Goal: Task Accomplishment & Management: Use online tool/utility

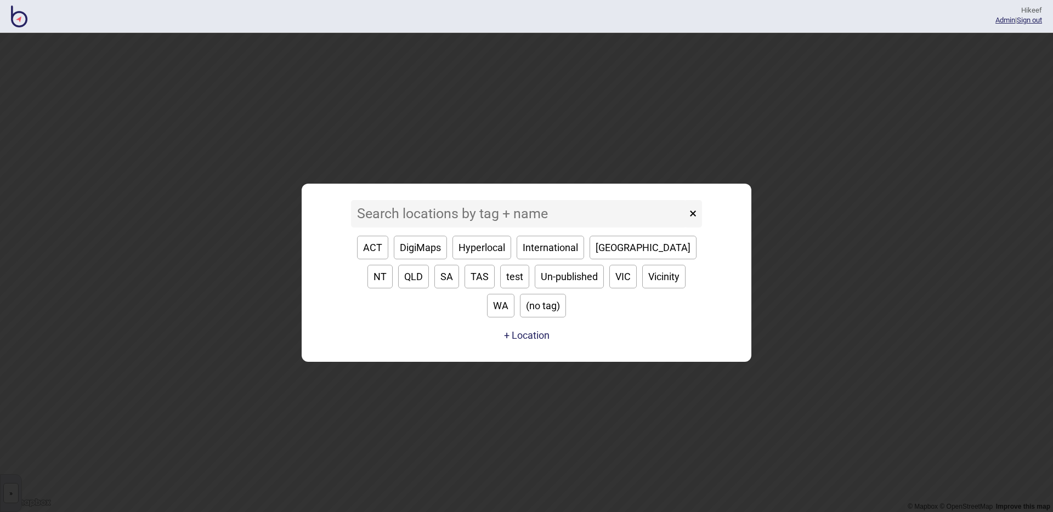
click at [449, 228] on input at bounding box center [519, 213] width 336 height 27
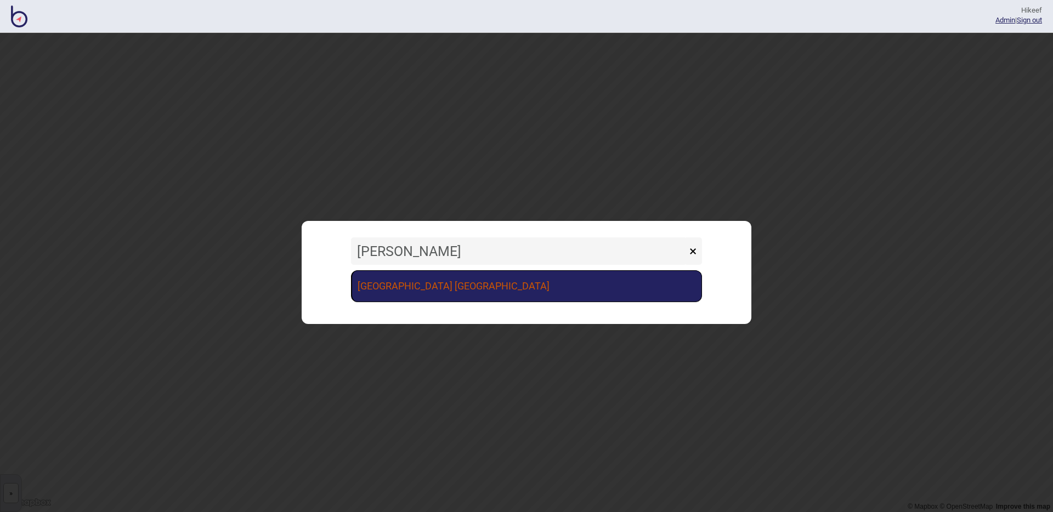
type input "[PERSON_NAME]"
click at [498, 283] on link "[GEOGRAPHIC_DATA] [GEOGRAPHIC_DATA]" at bounding box center [526, 286] width 351 height 32
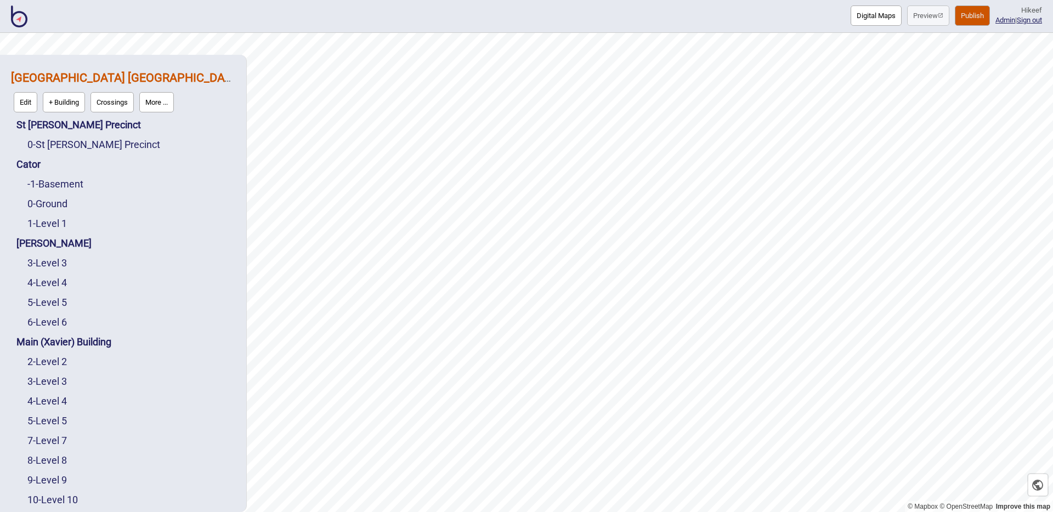
click at [850, 13] on button "Digital Maps" at bounding box center [875, 15] width 51 height 20
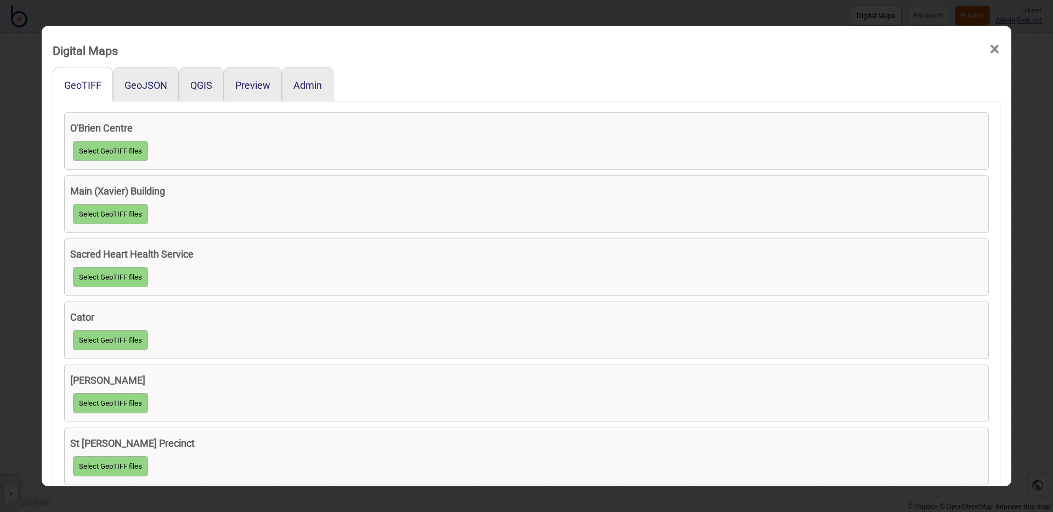
click at [406, 81] on div at bounding box center [666, 84] width 667 height 35
click at [139, 88] on button "GeoJSON" at bounding box center [145, 86] width 43 height 12
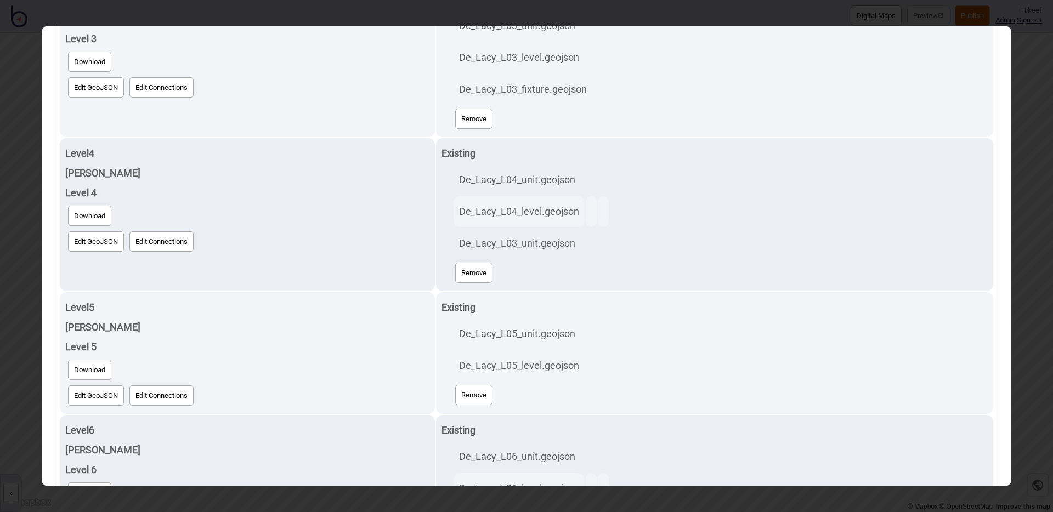
scroll to position [584, 0]
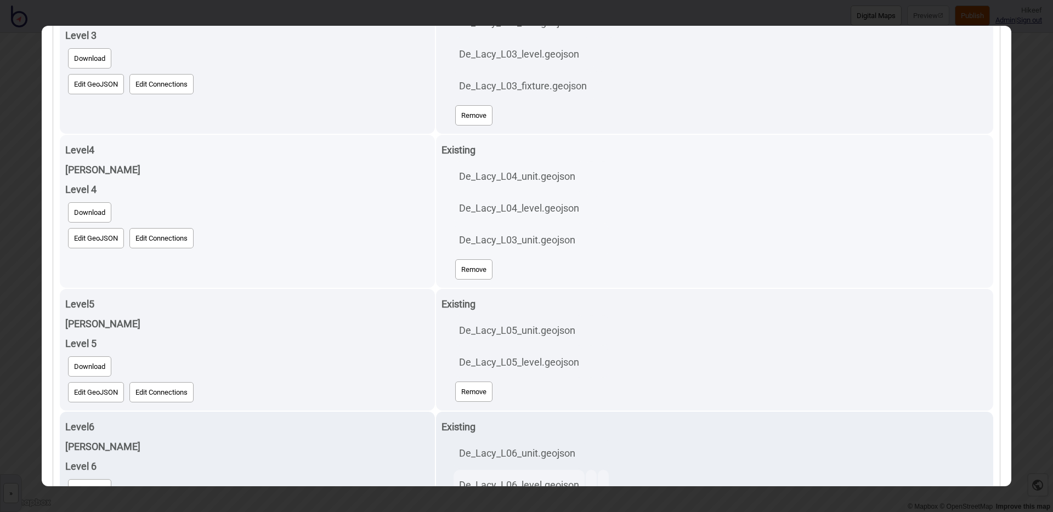
click at [97, 236] on button "Edit GeoJSON" at bounding box center [96, 238] width 56 height 20
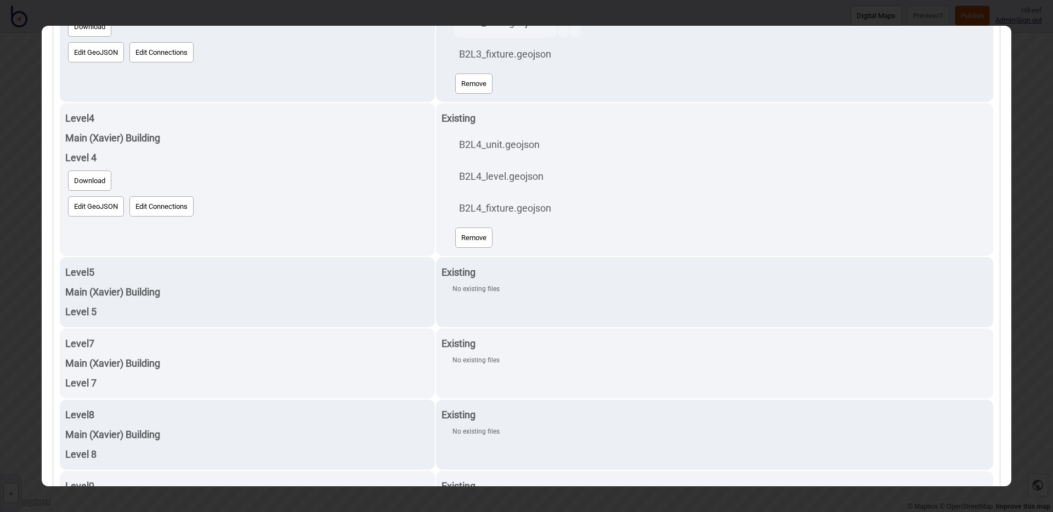
scroll to position [1273, 0]
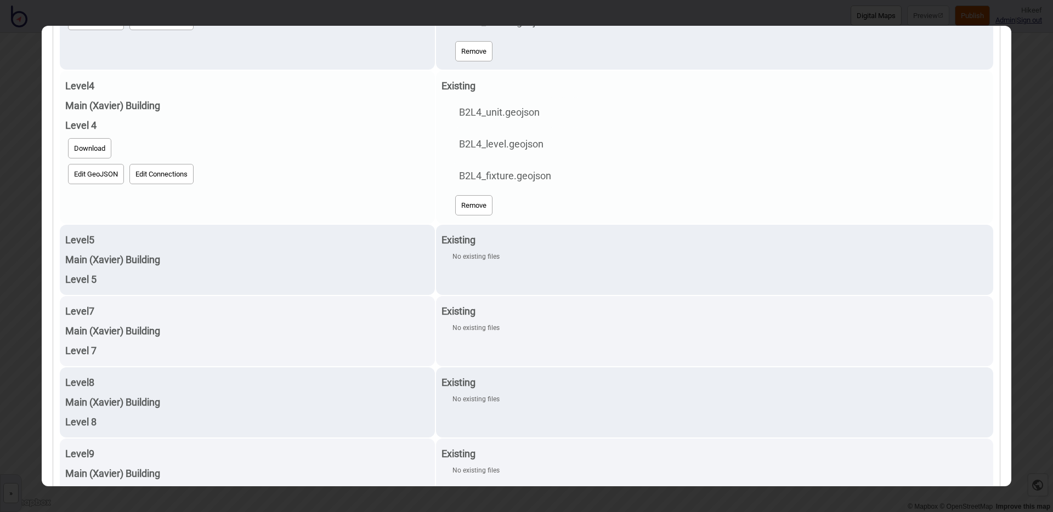
click at [86, 174] on button "Edit GeoJSON" at bounding box center [96, 174] width 56 height 20
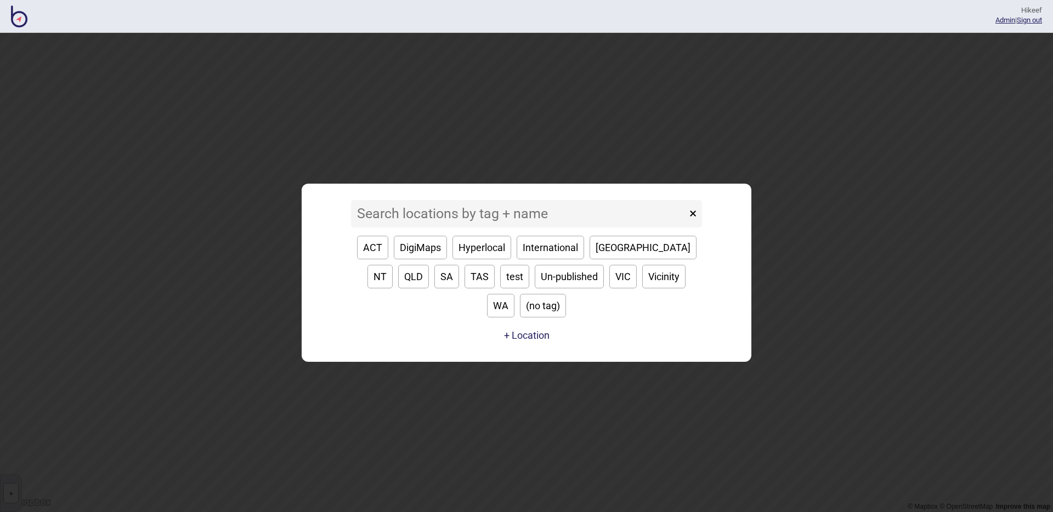
click at [429, 226] on input at bounding box center [519, 213] width 336 height 27
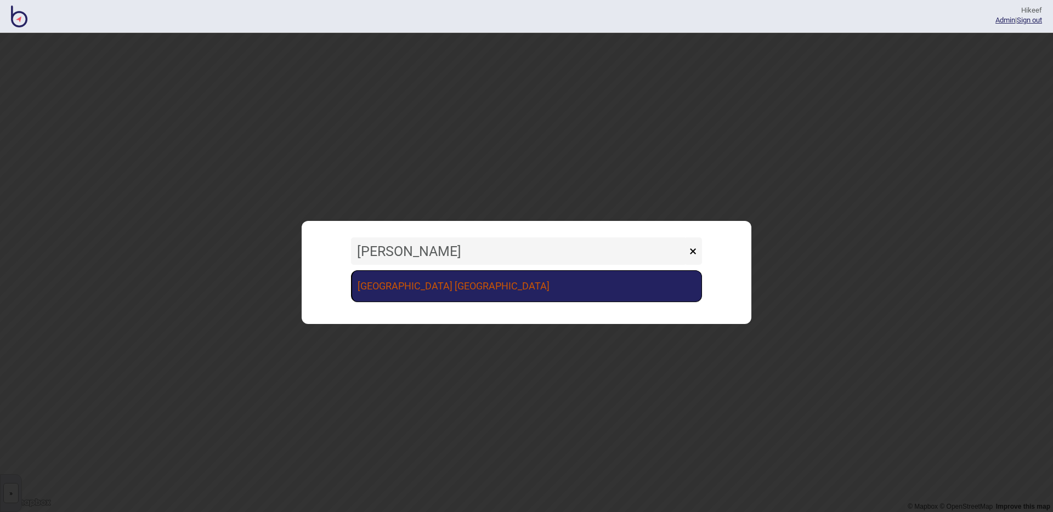
type input "vince"
click at [481, 292] on link "St Vincent's Public Hospital Sydney" at bounding box center [526, 286] width 351 height 32
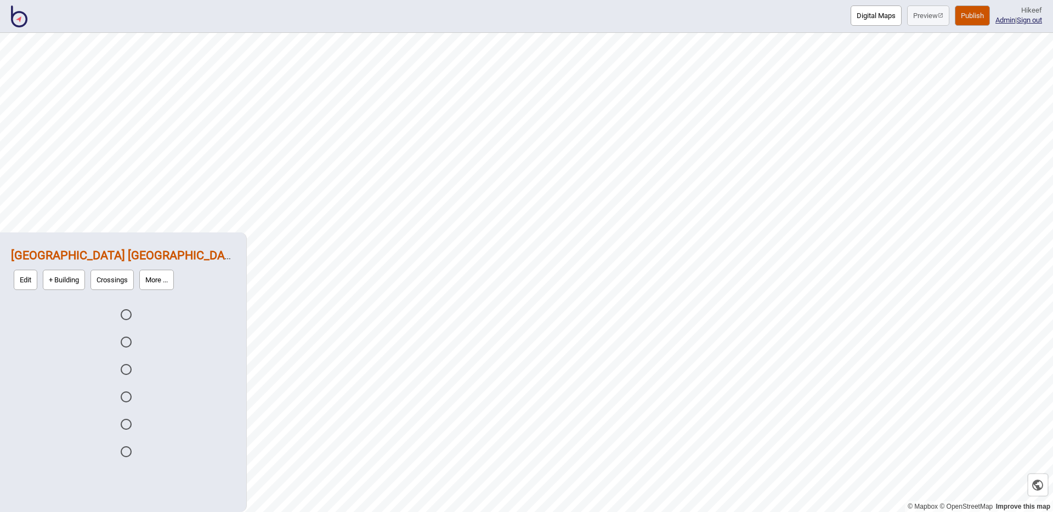
click at [865, 14] on button "Digital Maps" at bounding box center [875, 15] width 51 height 20
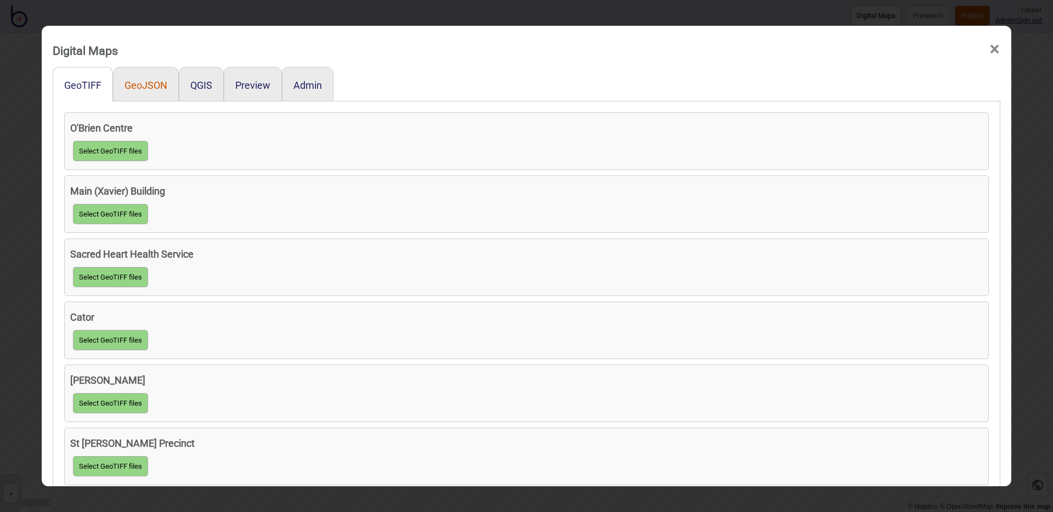
click at [139, 90] on button "GeoJSON" at bounding box center [145, 86] width 43 height 12
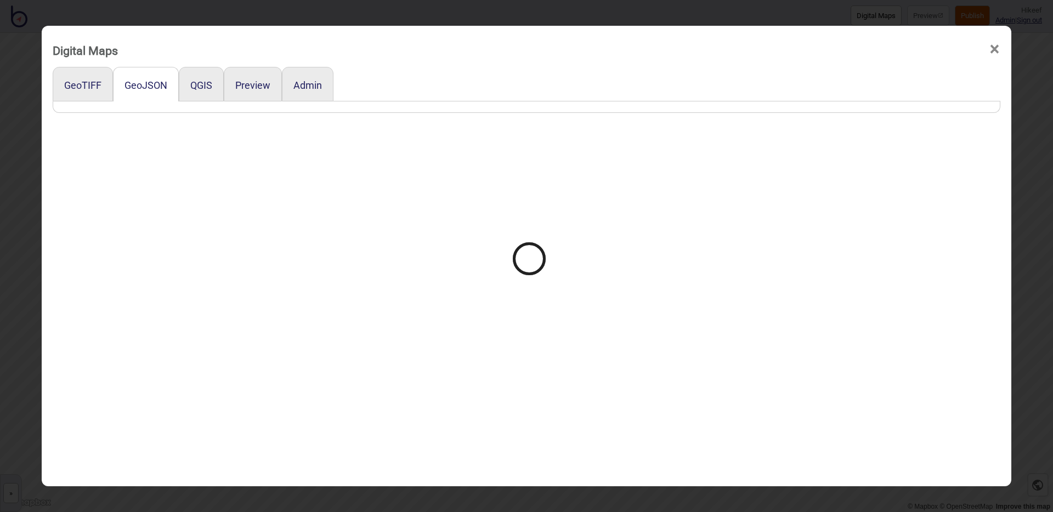
click at [433, 86] on div at bounding box center [526, 256] width 1053 height 512
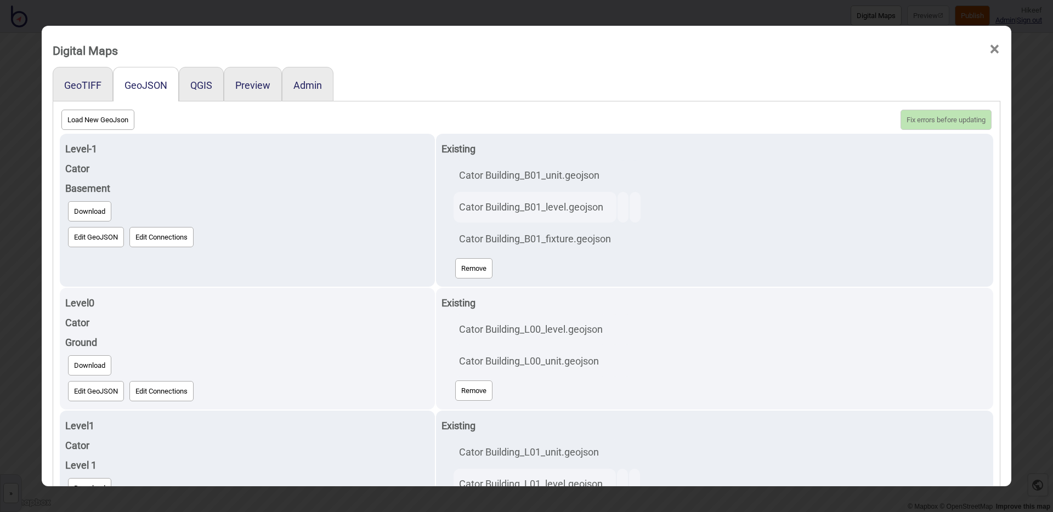
click at [433, 86] on div at bounding box center [666, 84] width 667 height 35
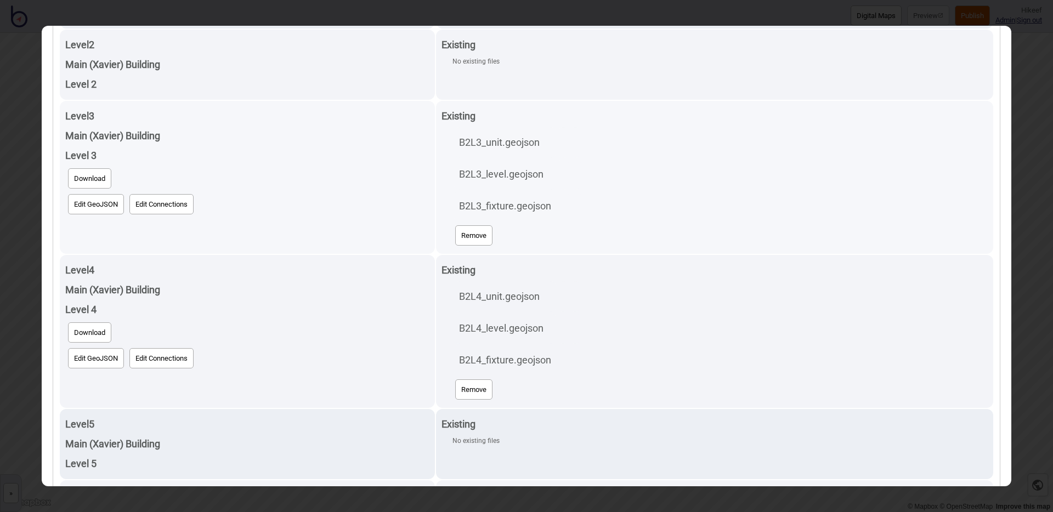
scroll to position [1091, 0]
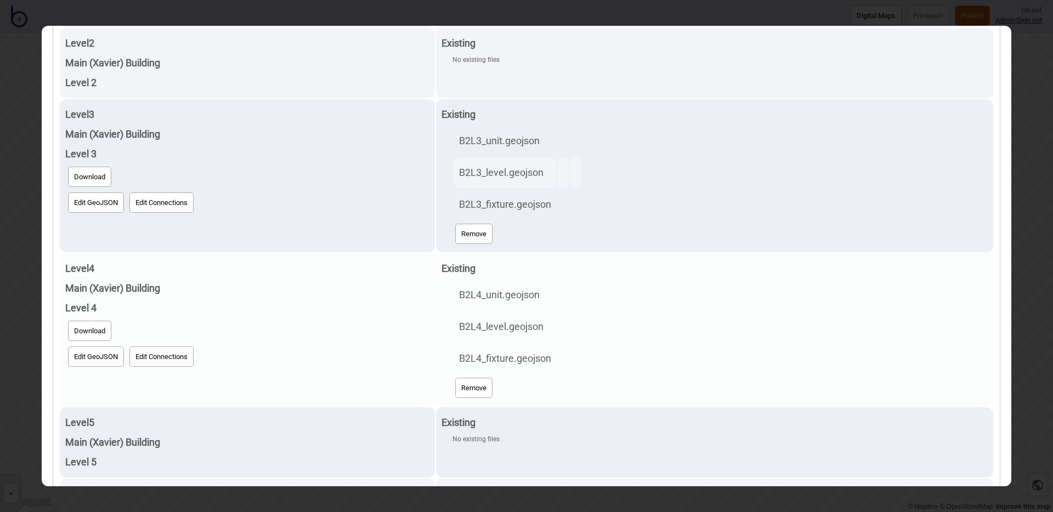
click at [104, 356] on button "Edit GeoJSON" at bounding box center [96, 357] width 56 height 20
